Goal: Check status: Check status

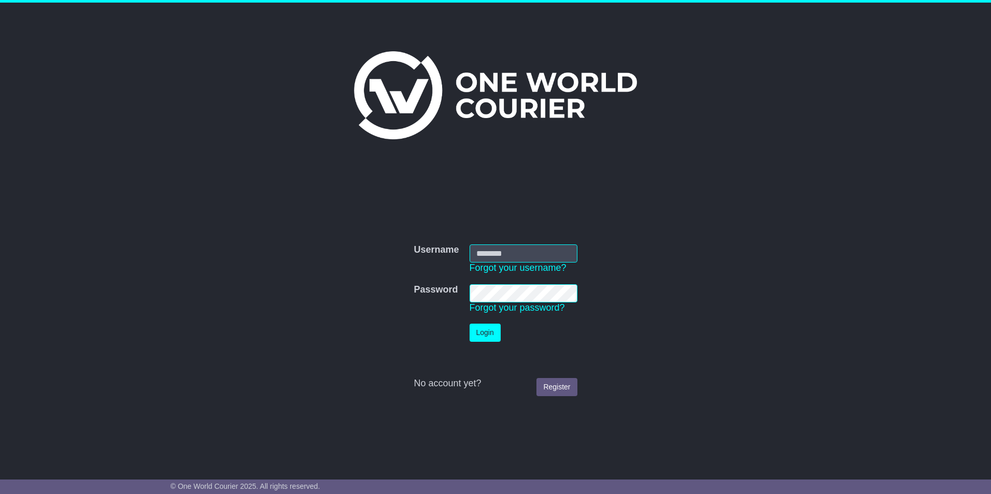
type input "**********"
click at [480, 334] on button "Login" at bounding box center [485, 333] width 31 height 18
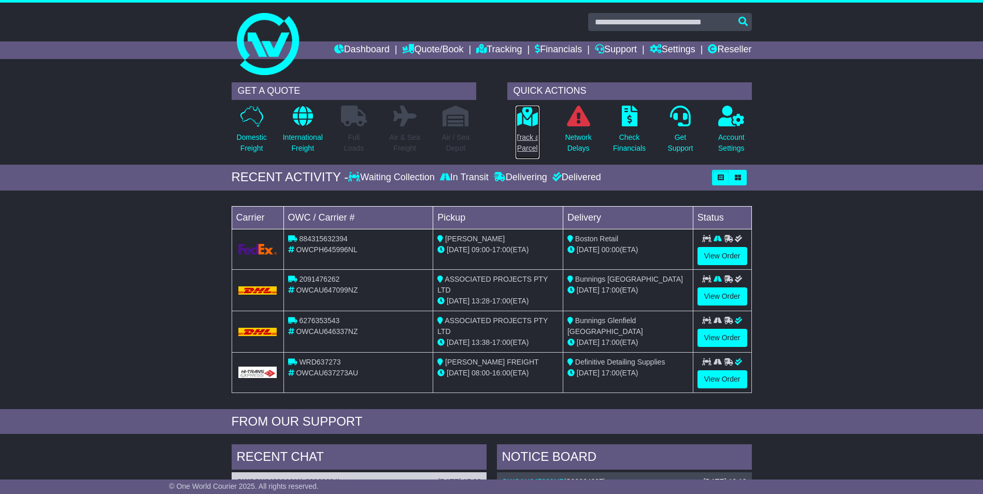
click at [521, 135] on p "Track a Parcel" at bounding box center [528, 143] width 24 height 22
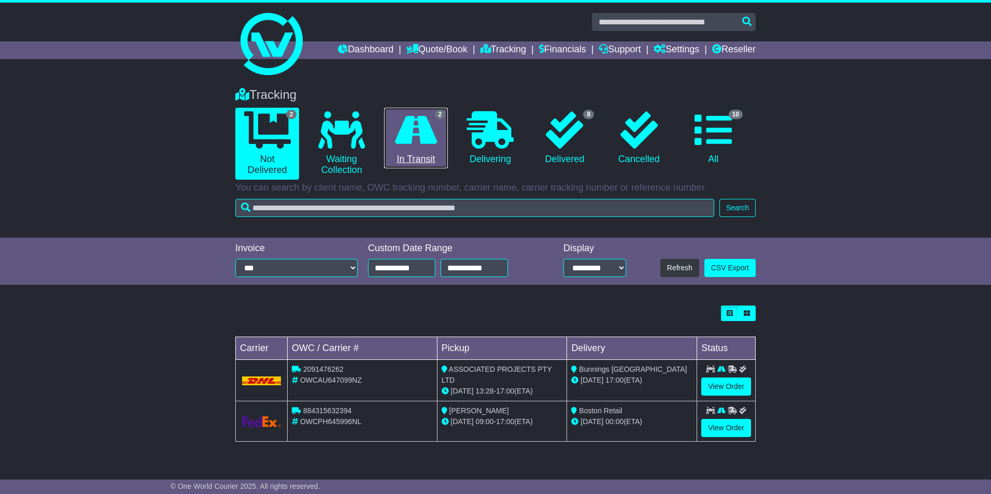
click at [431, 141] on icon at bounding box center [416, 129] width 42 height 37
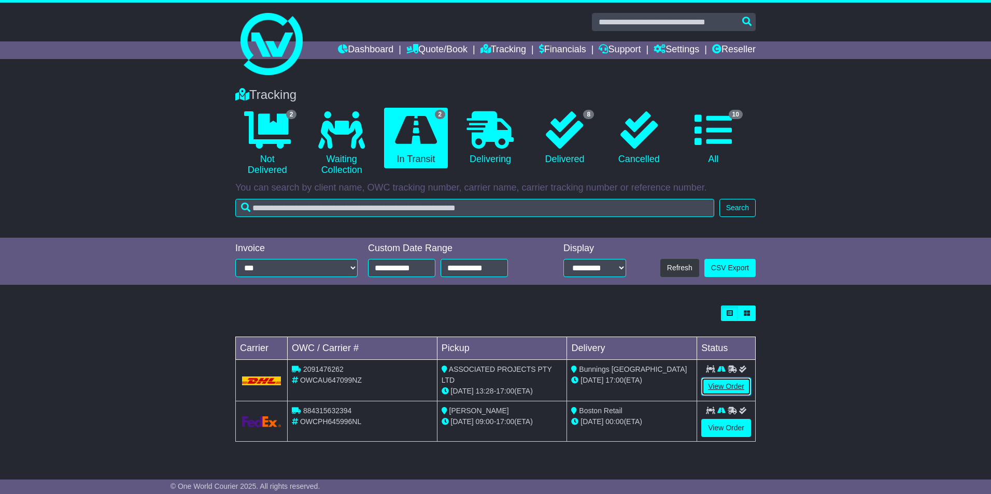
click at [719, 386] on link "View Order" at bounding box center [726, 387] width 50 height 18
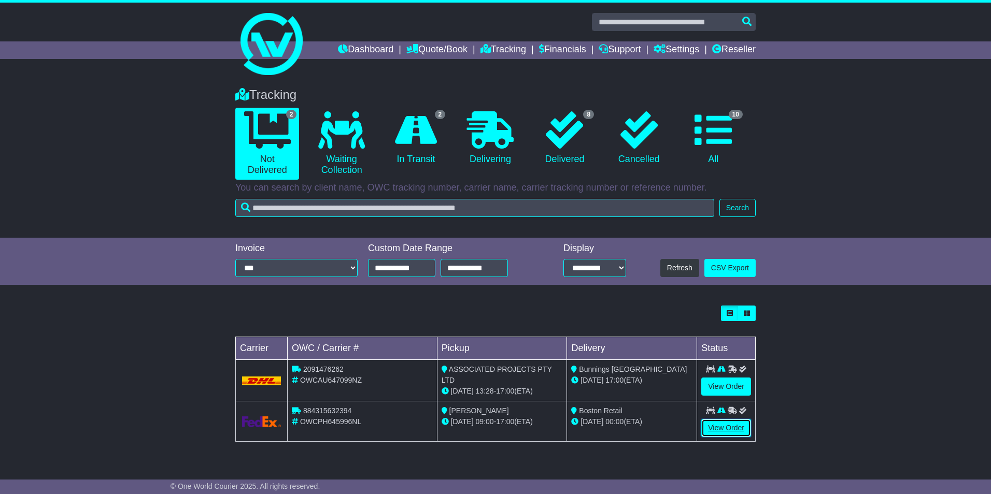
click at [720, 426] on link "View Order" at bounding box center [726, 428] width 50 height 18
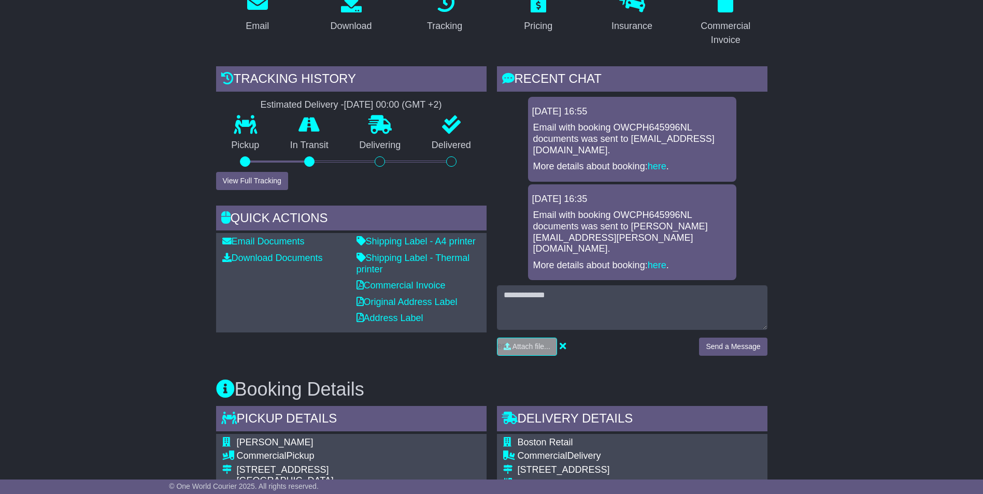
scroll to position [52, 0]
